Goal: Complete application form: Complete application form

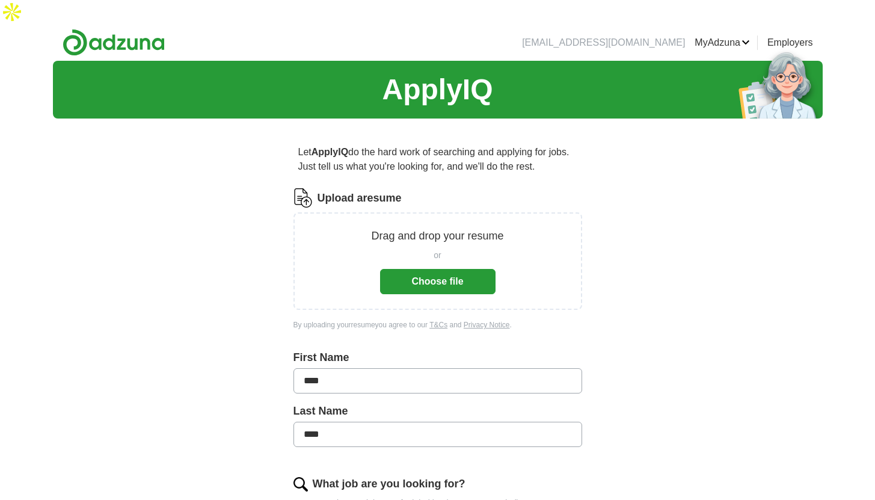
click at [465, 269] on button "Choose file" at bounding box center [437, 281] width 115 height 25
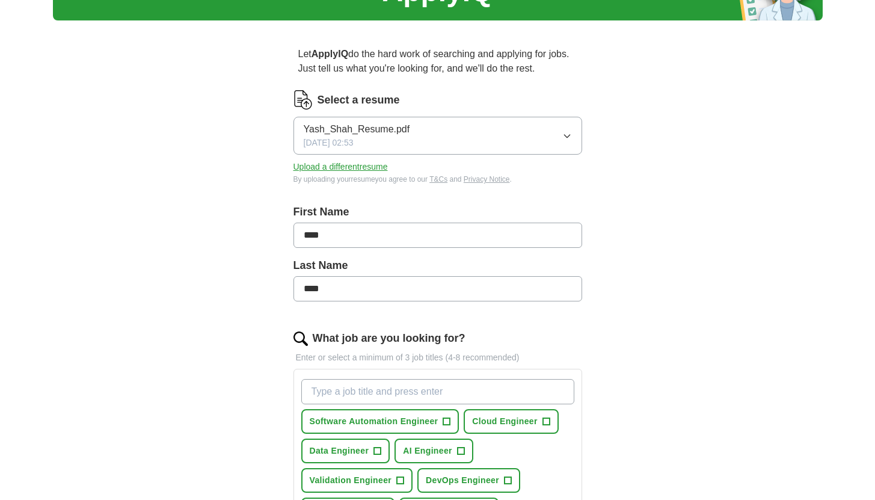
scroll to position [102, 0]
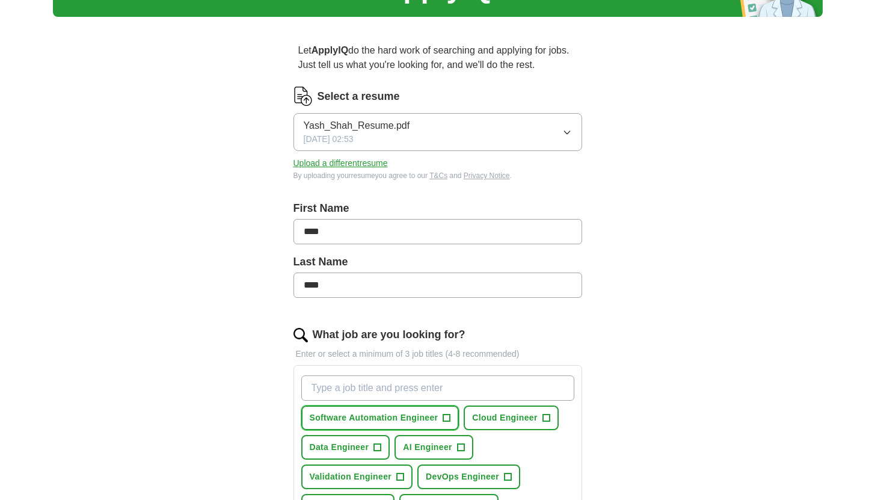
click at [446, 413] on span "+" at bounding box center [446, 418] width 7 height 10
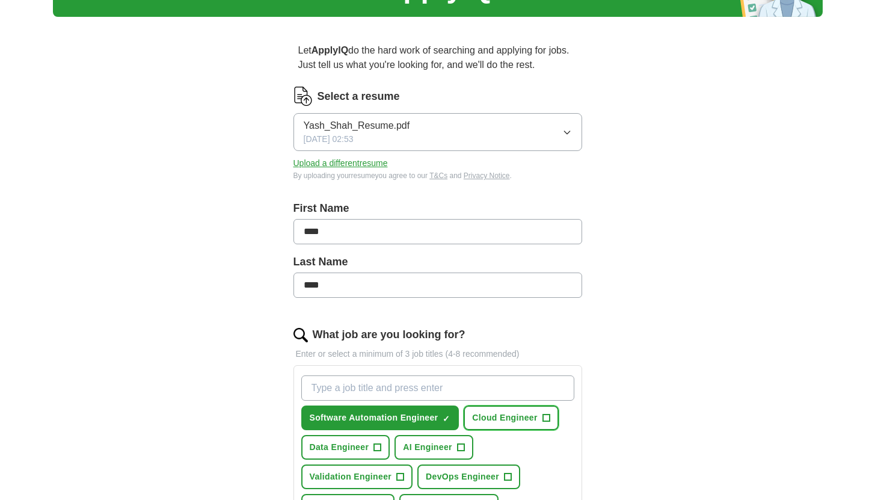
click at [497, 411] on span "Cloud Engineer" at bounding box center [504, 417] width 65 height 13
click at [453, 435] on button "AI Engineer +" at bounding box center [433, 447] width 79 height 25
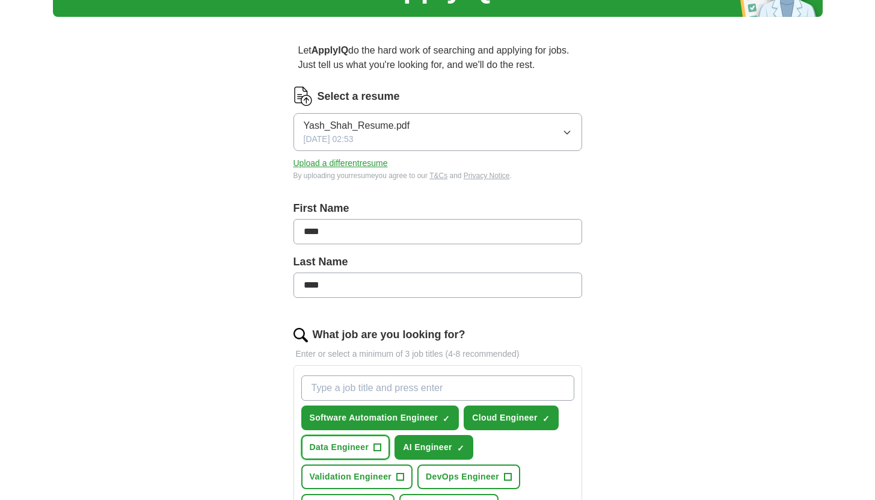
click at [372, 435] on button "Data Engineer +" at bounding box center [345, 447] width 89 height 25
click at [381, 470] on span "Validation Engineer" at bounding box center [351, 476] width 82 height 13
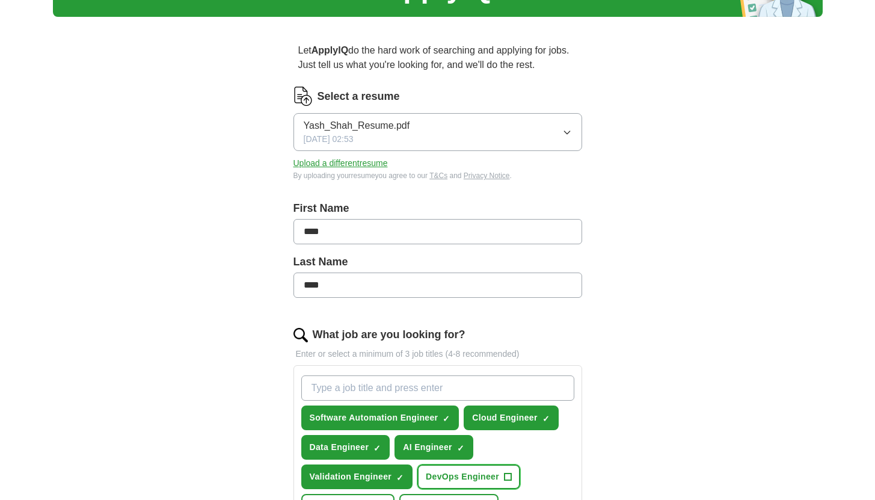
click at [453, 470] on span "DevOps Engineer" at bounding box center [462, 476] width 73 height 13
click at [452, 499] on span "MLOps Engineer" at bounding box center [443, 506] width 70 height 13
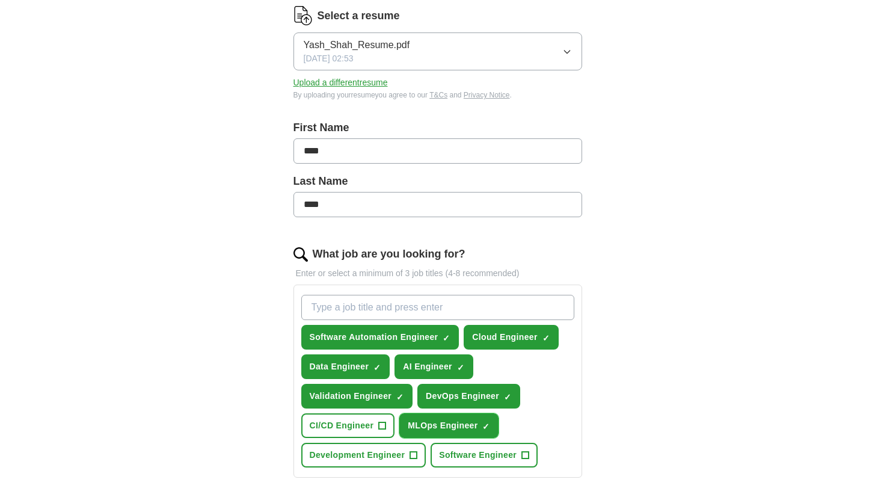
scroll to position [190, 0]
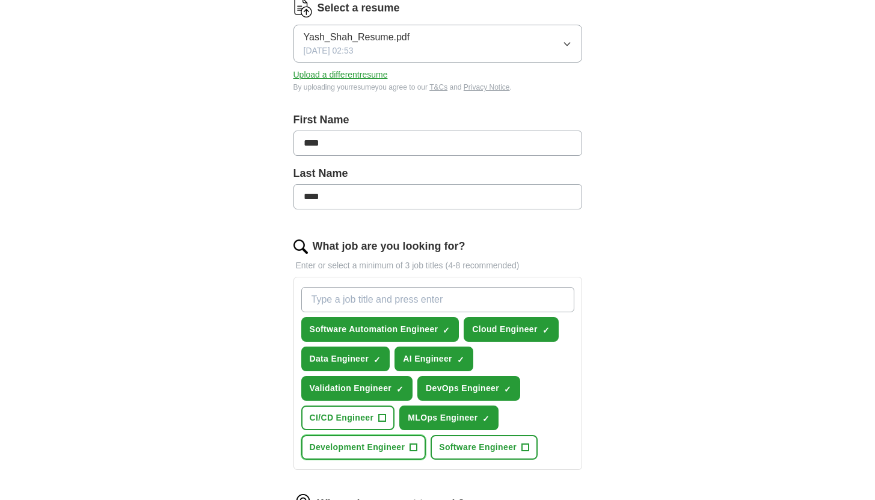
click at [379, 441] on span "Development Engineer" at bounding box center [358, 447] width 96 height 13
click at [376, 405] on button "CI/CD Engineer +" at bounding box center [348, 417] width 94 height 25
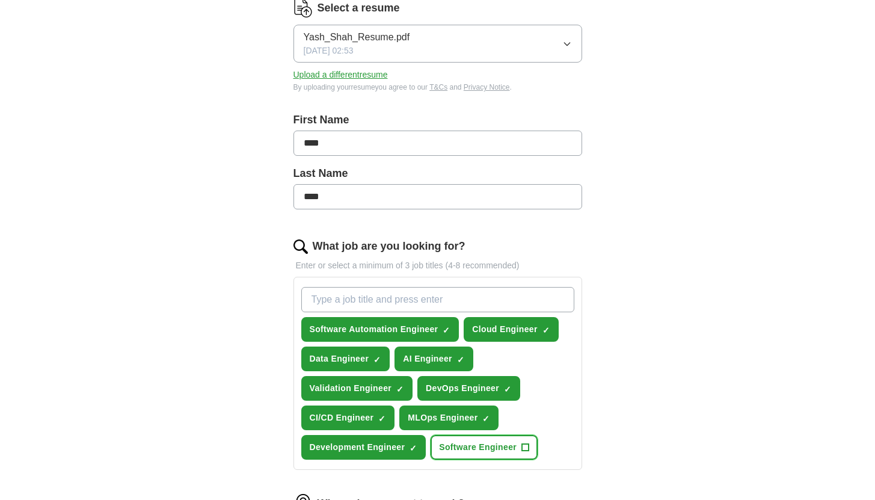
click at [454, 441] on span "Software Engineer" at bounding box center [478, 447] width 78 height 13
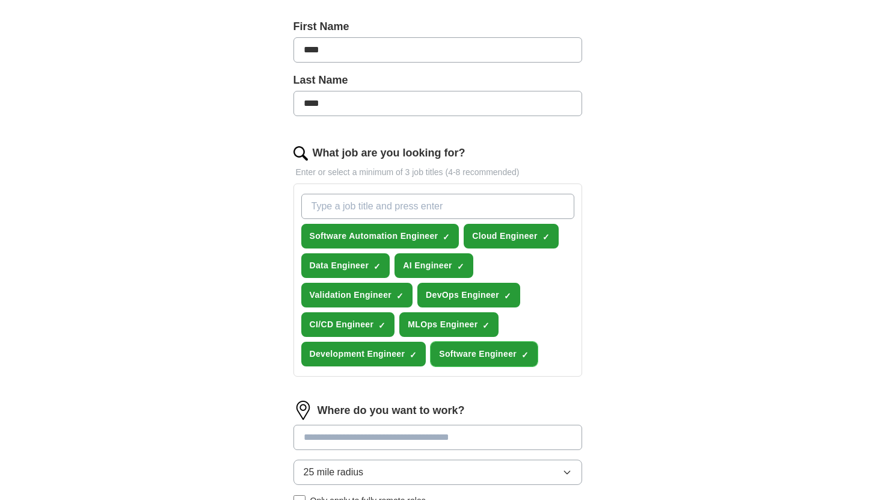
scroll to position [287, 0]
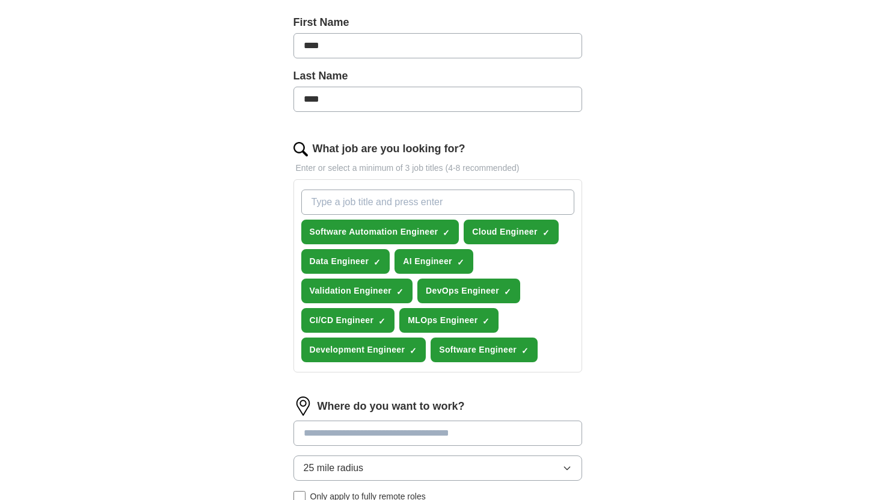
click at [366, 420] on input at bounding box center [437, 432] width 289 height 25
type input "***"
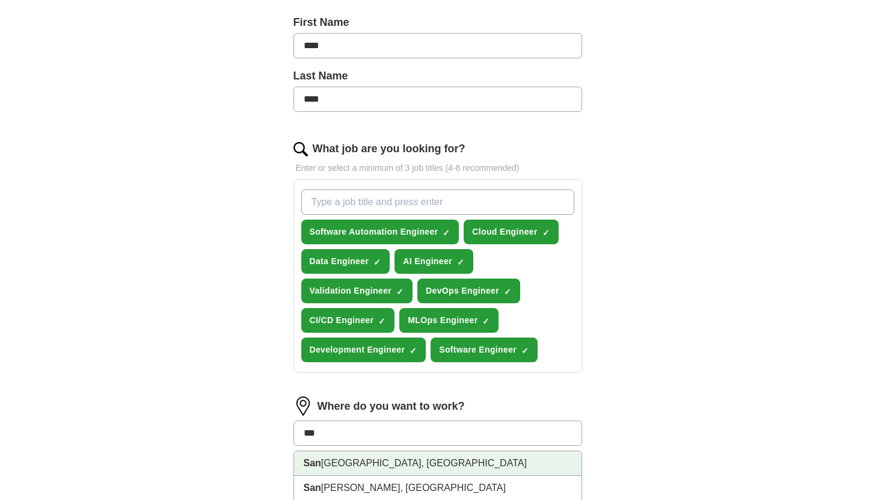
click at [383, 451] on li "[GEOGRAPHIC_DATA], [GEOGRAPHIC_DATA]" at bounding box center [437, 463] width 287 height 25
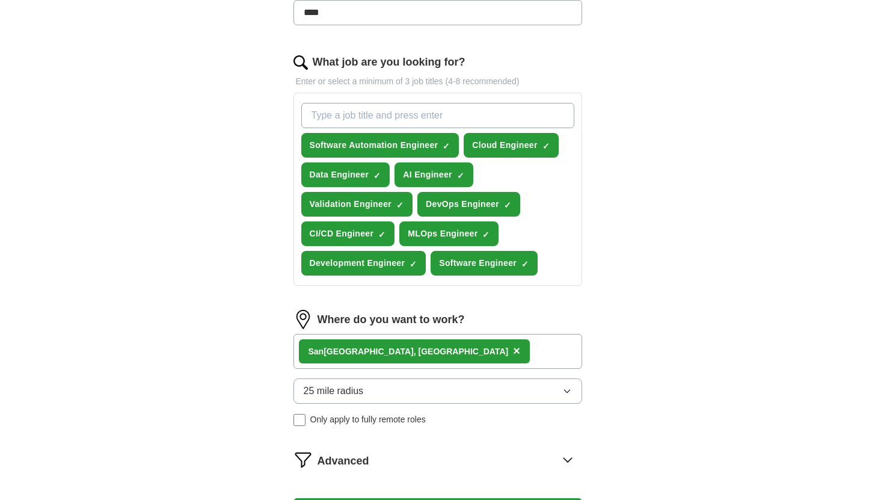
scroll to position [385, 0]
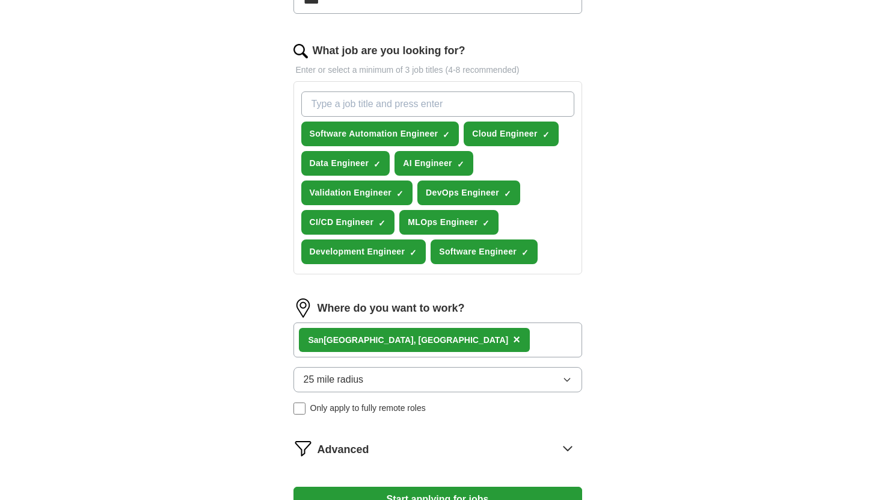
click at [397, 486] on button "Start applying for jobs" at bounding box center [437, 498] width 289 height 25
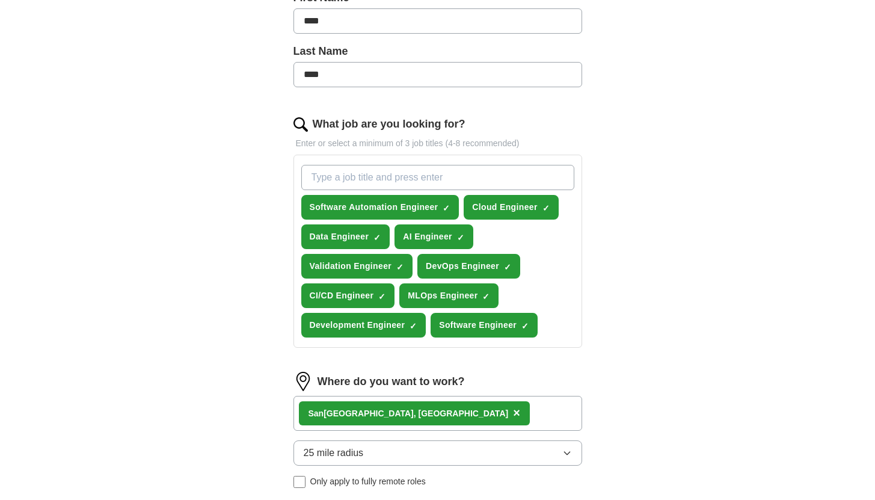
select select "**"
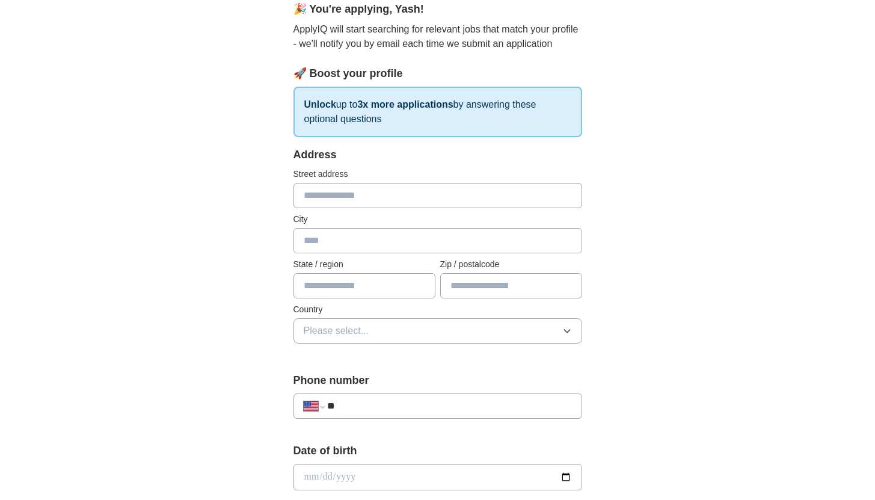
scroll to position [35, 0]
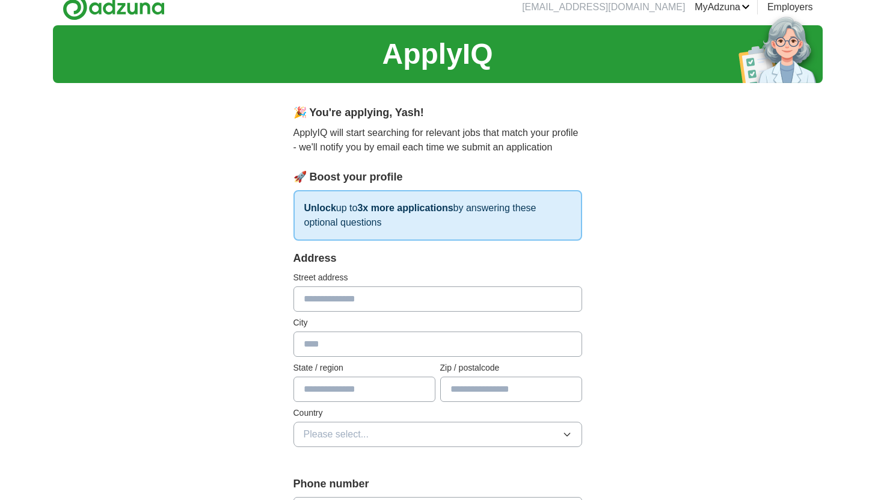
click at [372, 286] on input "text" at bounding box center [437, 298] width 289 height 25
type input "**********"
type input "**"
type input "*****"
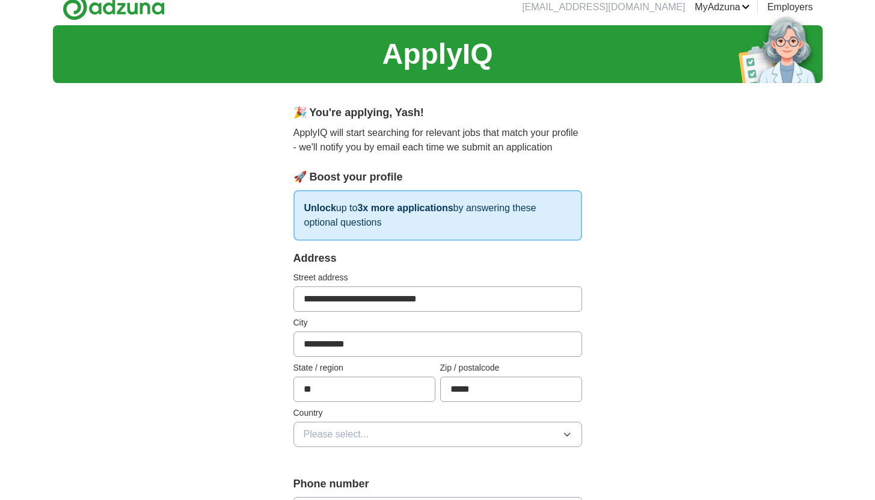
click at [372, 422] on button "Please select..." at bounding box center [437, 434] width 289 height 25
click at [372, 479] on div "[GEOGRAPHIC_DATA]" at bounding box center [438, 486] width 268 height 14
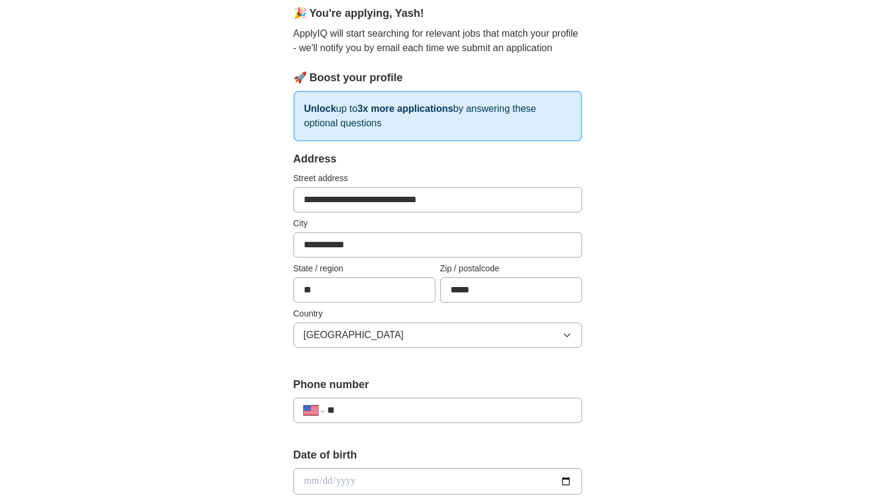
scroll to position [140, 0]
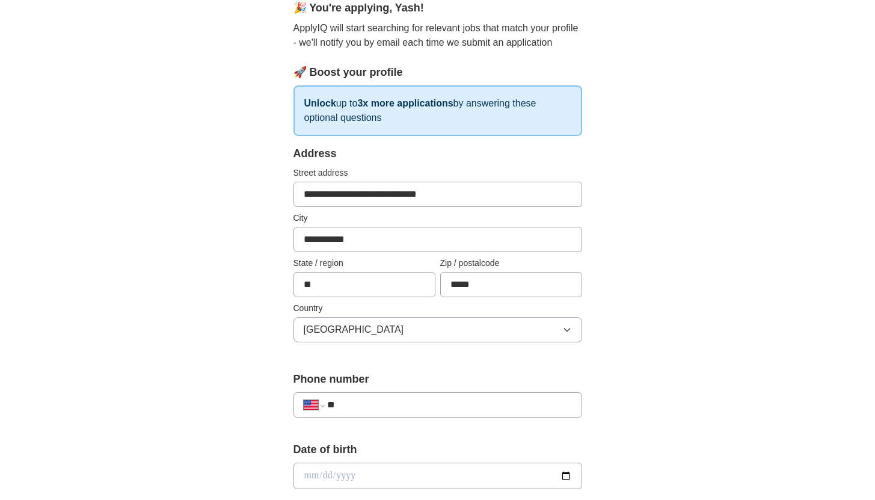
click at [376, 397] on input "**" at bounding box center [449, 404] width 244 height 14
type input "**********"
click at [378, 462] on input "date" at bounding box center [437, 475] width 289 height 26
click at [569, 462] on input "date" at bounding box center [437, 475] width 289 height 26
type input "**********"
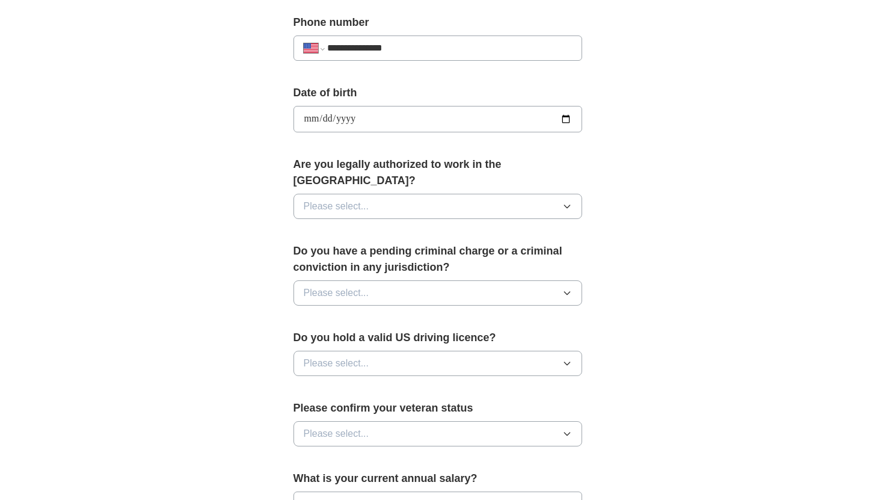
scroll to position [485, 0]
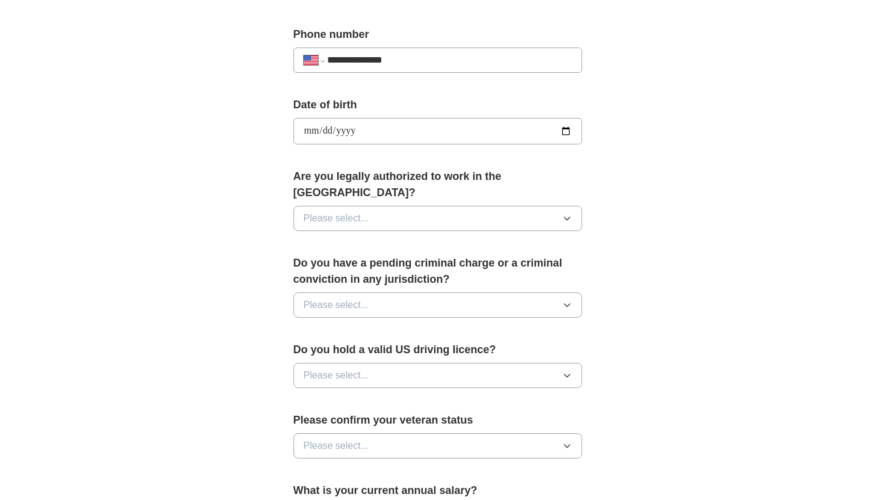
click at [385, 206] on button "Please select..." at bounding box center [437, 218] width 289 height 25
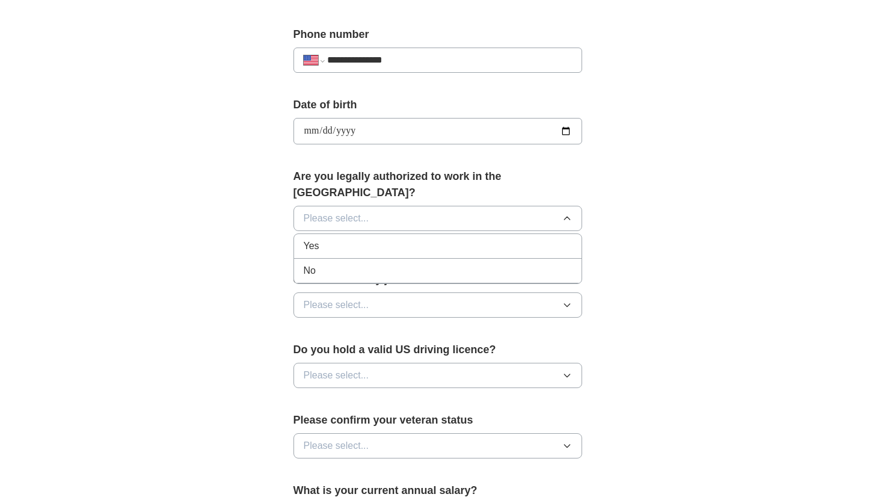
click at [373, 234] on li "Yes" at bounding box center [437, 246] width 287 height 25
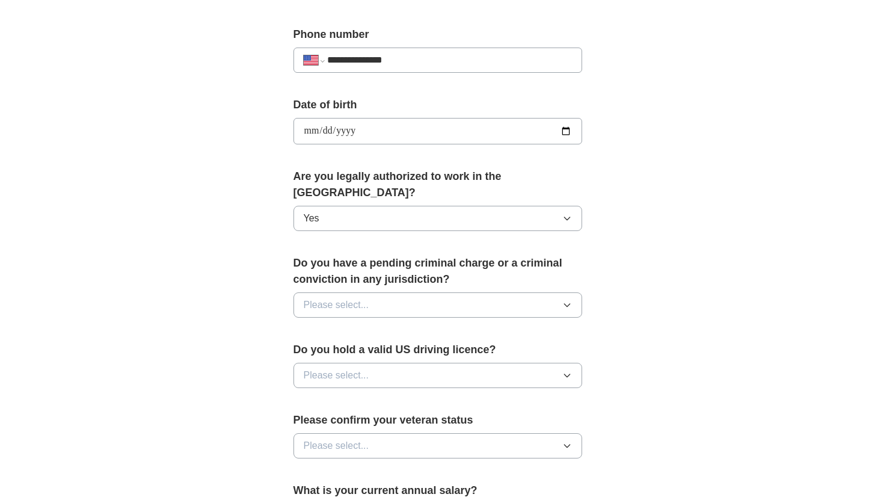
click at [379, 292] on button "Please select..." at bounding box center [437, 304] width 289 height 25
click at [363, 350] on div "No" at bounding box center [438, 357] width 268 height 14
click at [361, 368] on span "Please select..." at bounding box center [337, 375] width 66 height 14
click at [351, 416] on li "No" at bounding box center [437, 428] width 287 height 25
click at [351, 438] on span "Please select..." at bounding box center [337, 445] width 66 height 14
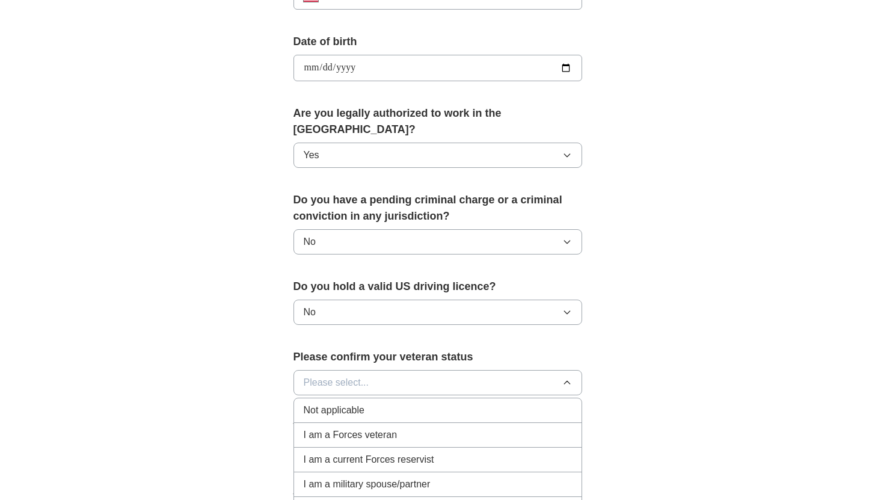
scroll to position [550, 0]
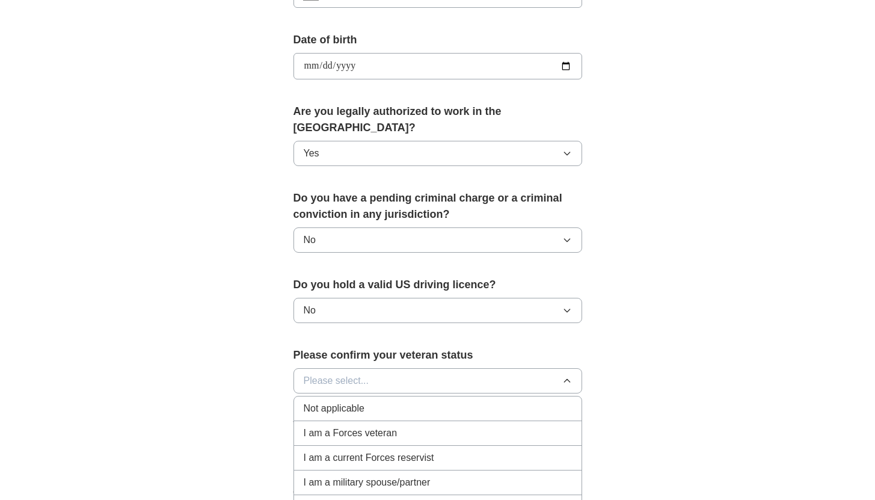
click at [397, 401] on div "Not applicable" at bounding box center [438, 408] width 268 height 14
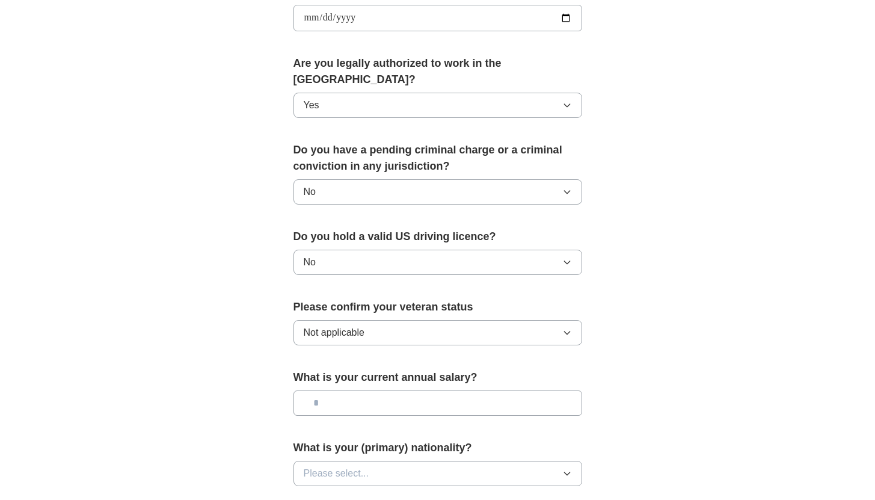
scroll to position [610, 0]
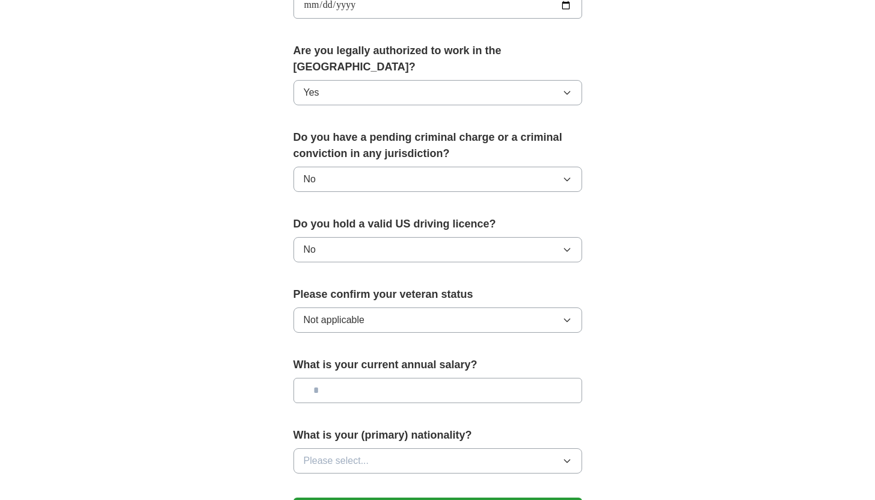
click at [393, 448] on button "Please select..." at bounding box center [437, 460] width 289 height 25
click at [385, 448] on button "Please select..." at bounding box center [437, 460] width 289 height 25
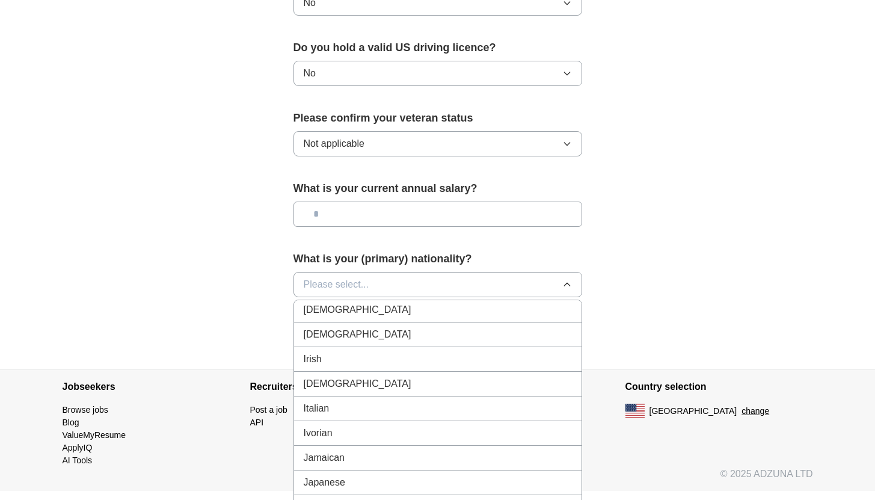
scroll to position [1887, 0]
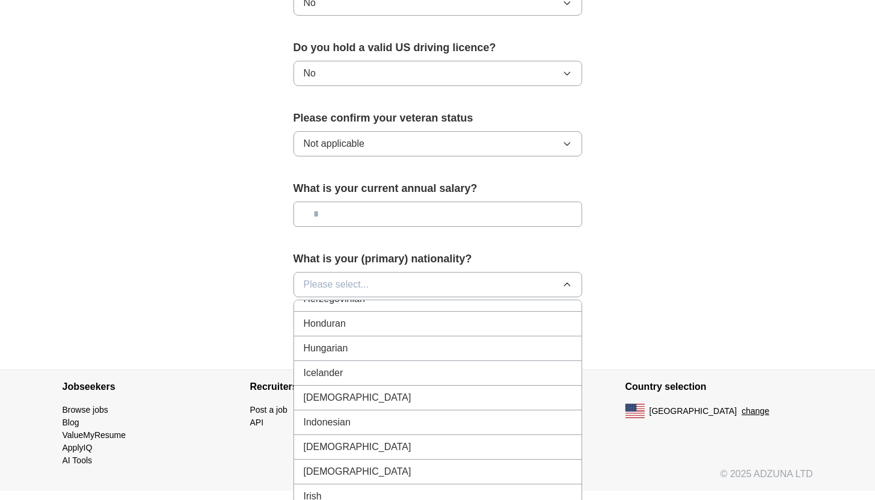
click at [559, 390] on div "[DEMOGRAPHIC_DATA]" at bounding box center [438, 397] width 268 height 14
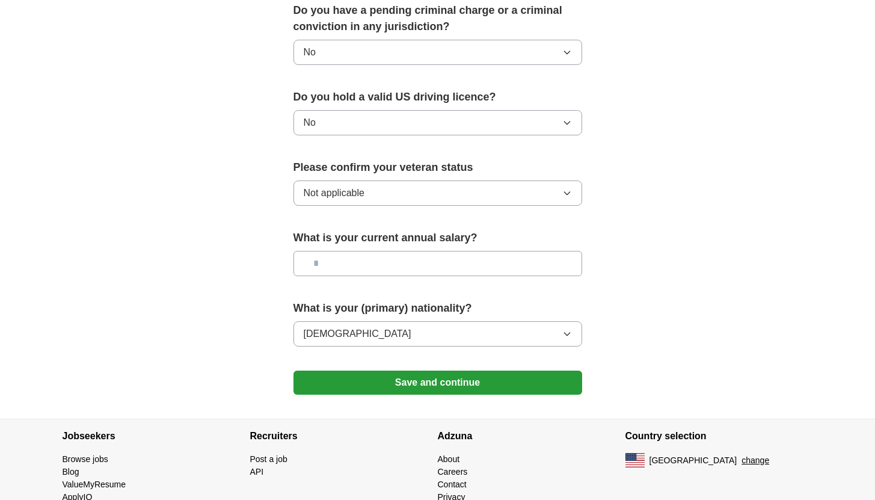
click at [534, 370] on button "Save and continue" at bounding box center [437, 382] width 289 height 24
